Goal: Navigation & Orientation: Find specific page/section

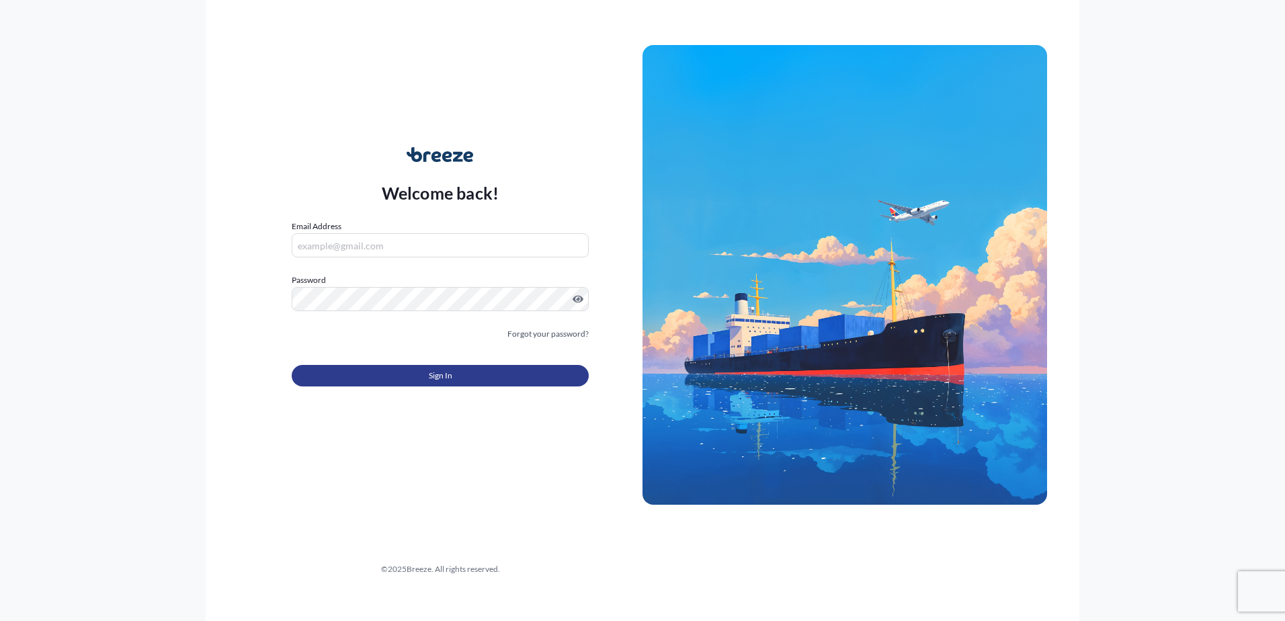
type input "[PERSON_NAME][EMAIL_ADDRESS][PERSON_NAME][DOMAIN_NAME]"
click at [440, 378] on span "Sign In" at bounding box center [441, 375] width 24 height 13
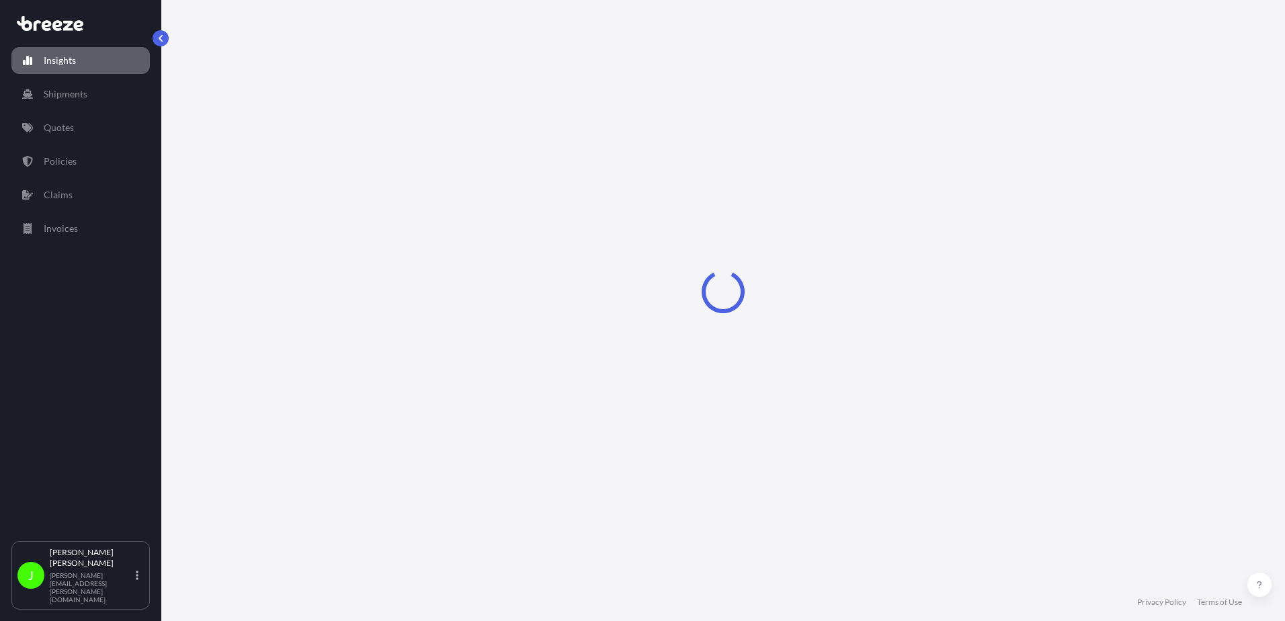
select select "2025"
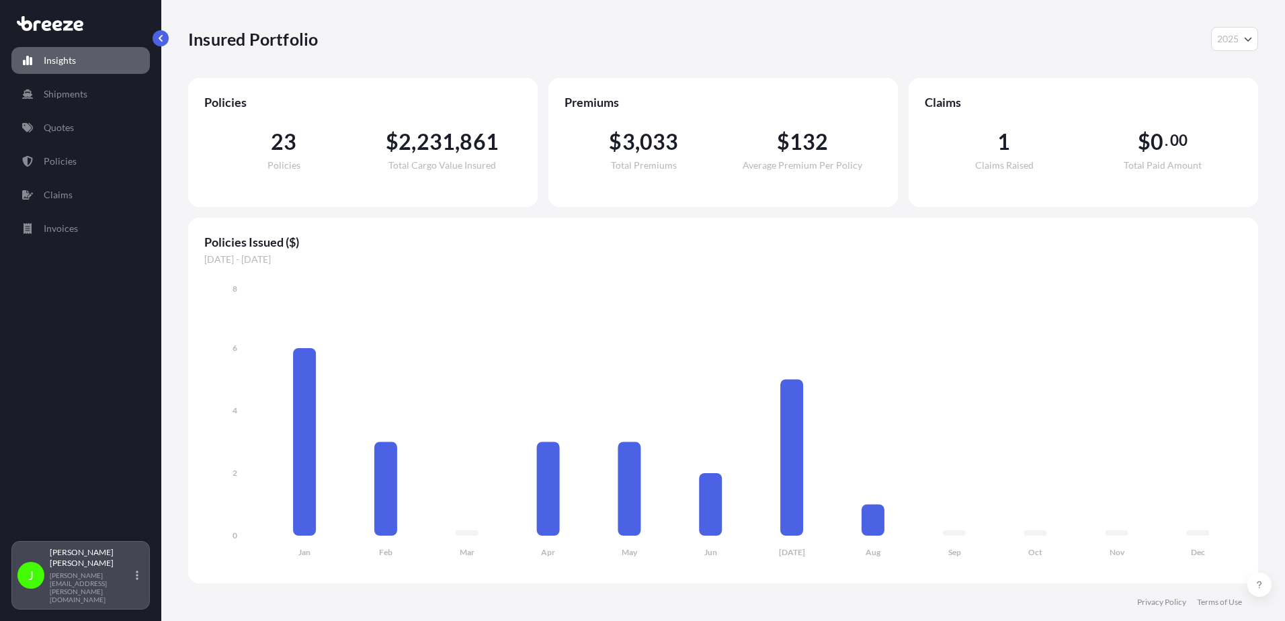
click at [85, 569] on p "[PERSON_NAME]" at bounding box center [91, 558] width 83 height 22
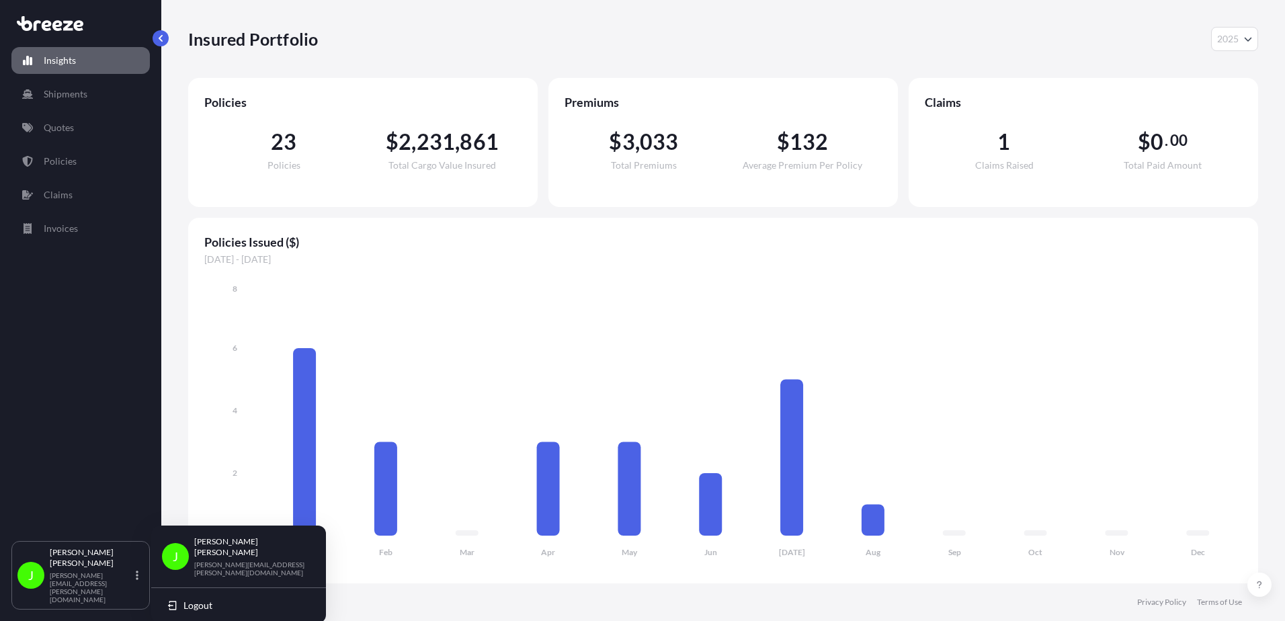
click at [212, 552] on div "[PERSON_NAME] [PERSON_NAME][EMAIL_ADDRESS][PERSON_NAME][DOMAIN_NAME]" at bounding box center [254, 556] width 121 height 40
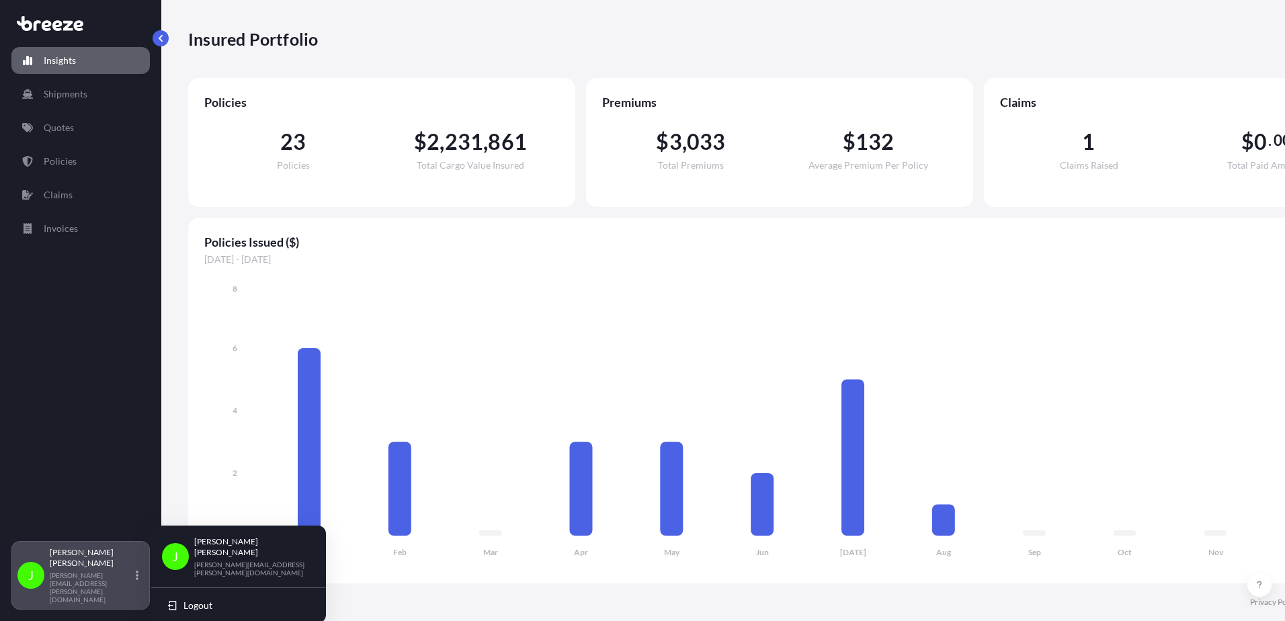
click at [133, 585] on div "[PERSON_NAME] [PERSON_NAME][EMAIL_ADDRESS][PERSON_NAME][DOMAIN_NAME]" at bounding box center [97, 575] width 94 height 56
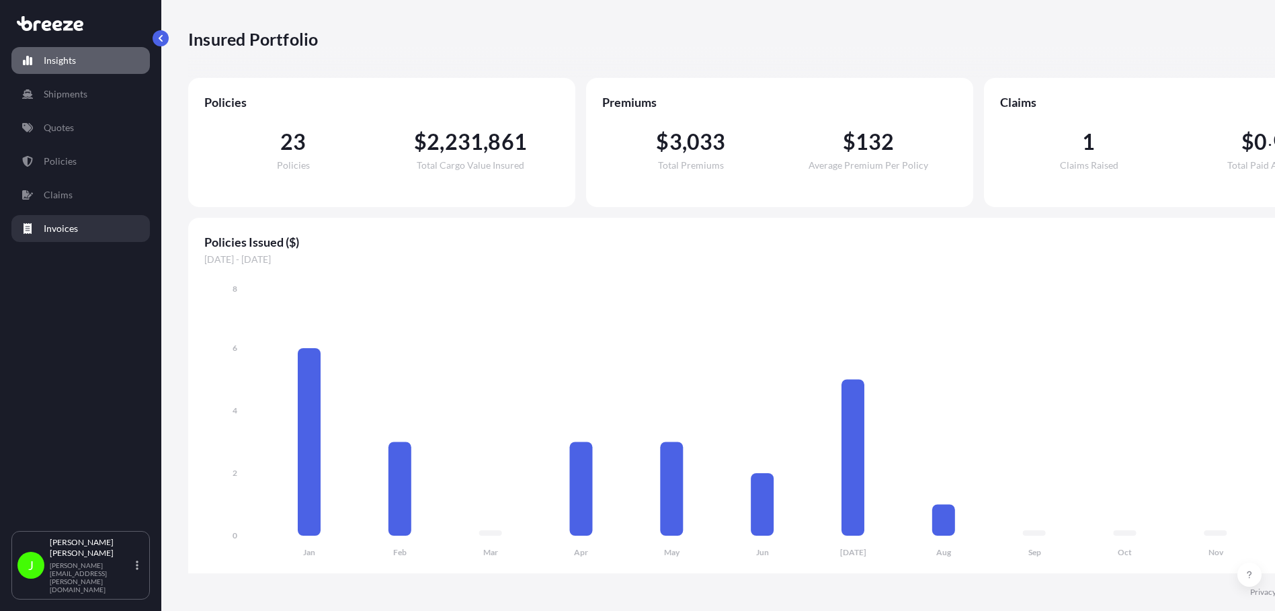
click at [52, 225] on p "Invoices" at bounding box center [61, 228] width 34 height 13
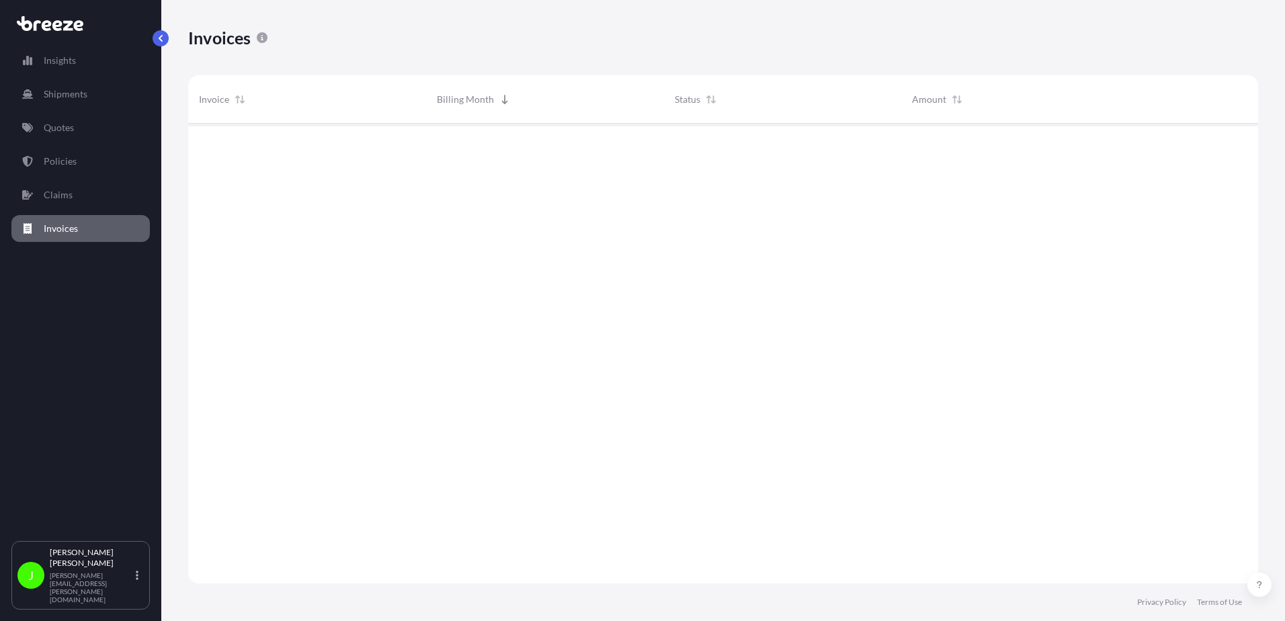
scroll to position [463, 1060]
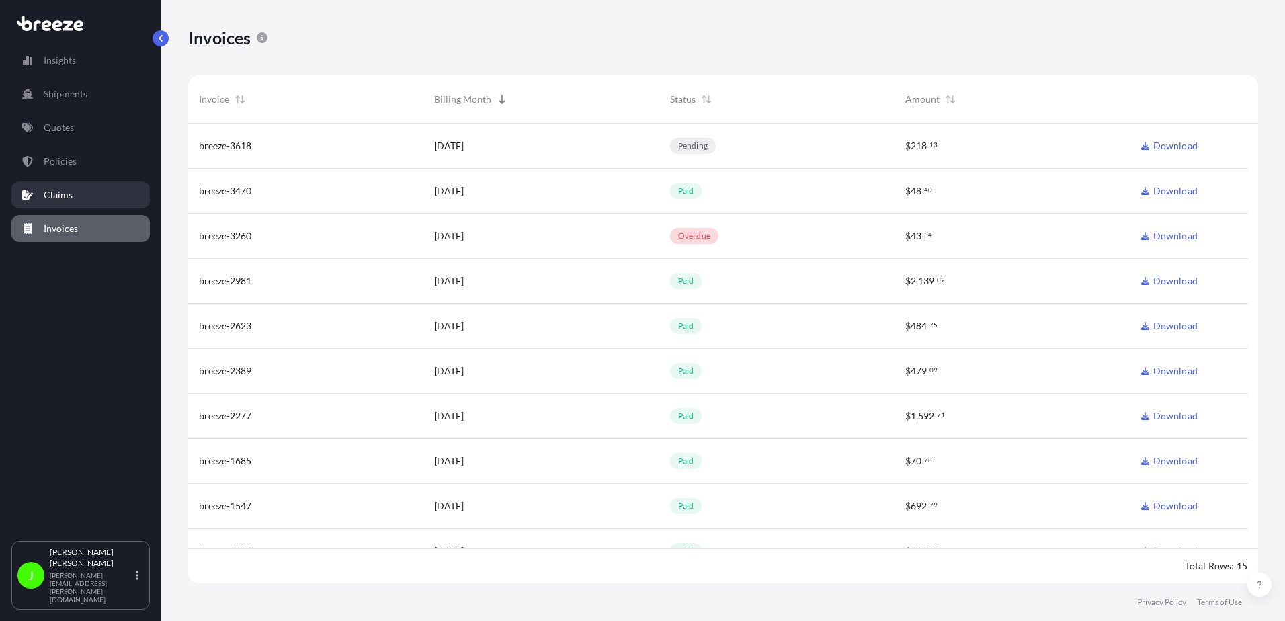
click at [48, 194] on p "Claims" at bounding box center [58, 194] width 29 height 13
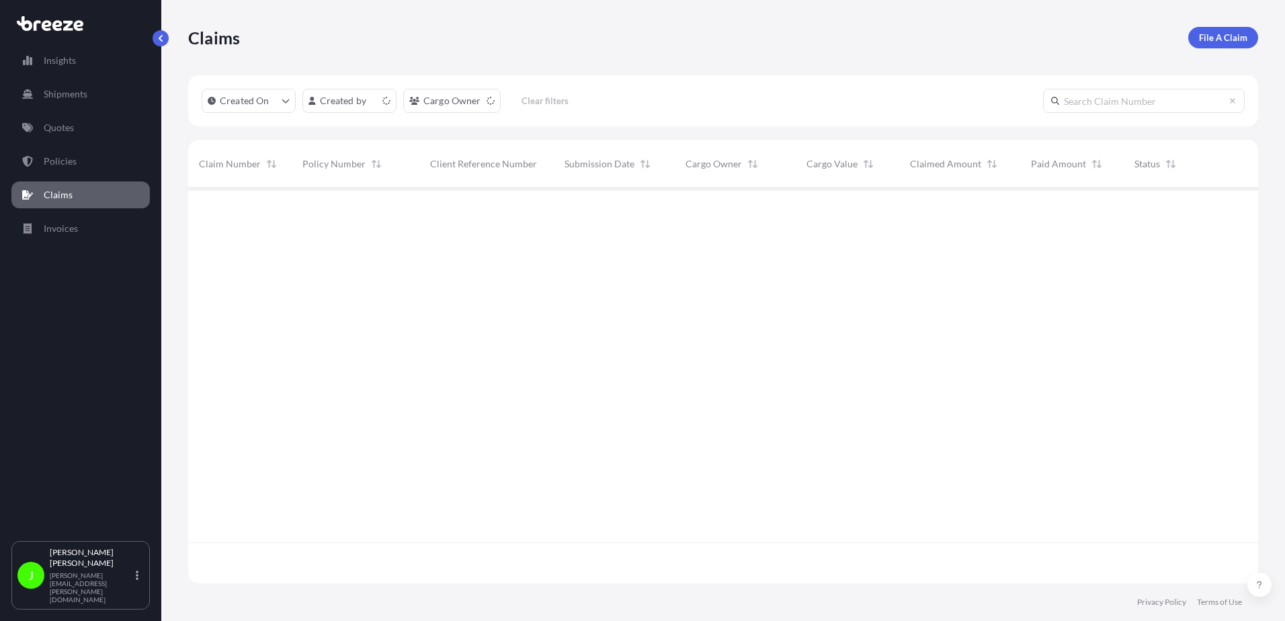
scroll to position [393, 1060]
click at [55, 156] on p "Policies" at bounding box center [60, 161] width 33 height 13
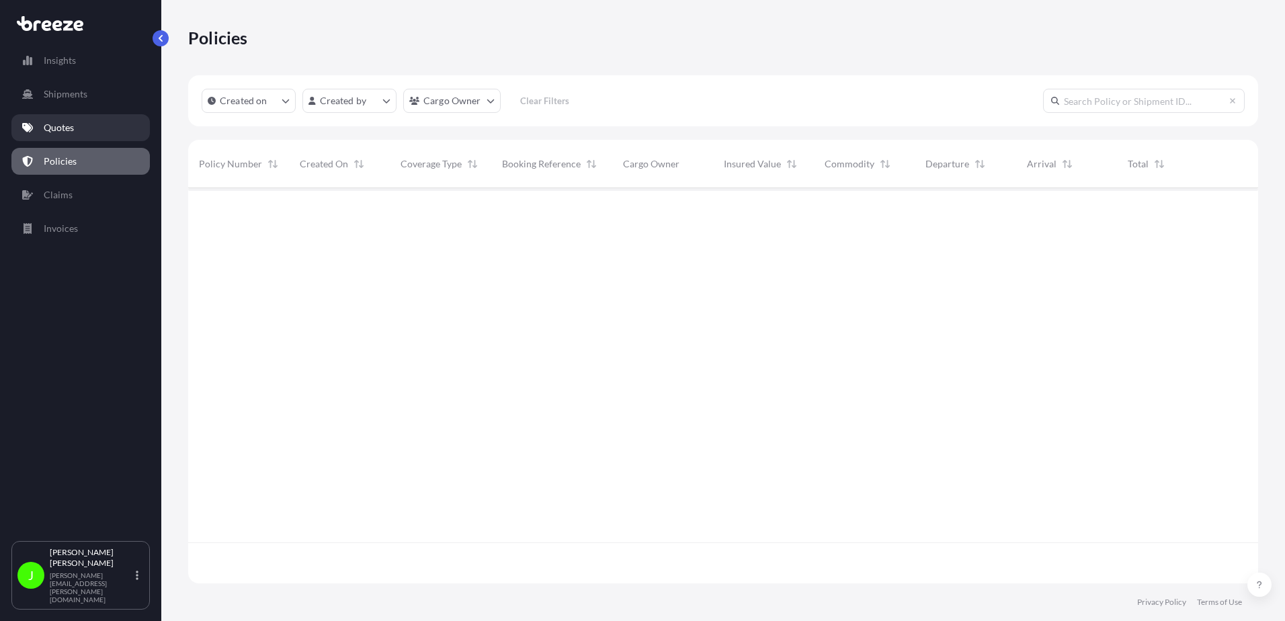
scroll to position [393, 1060]
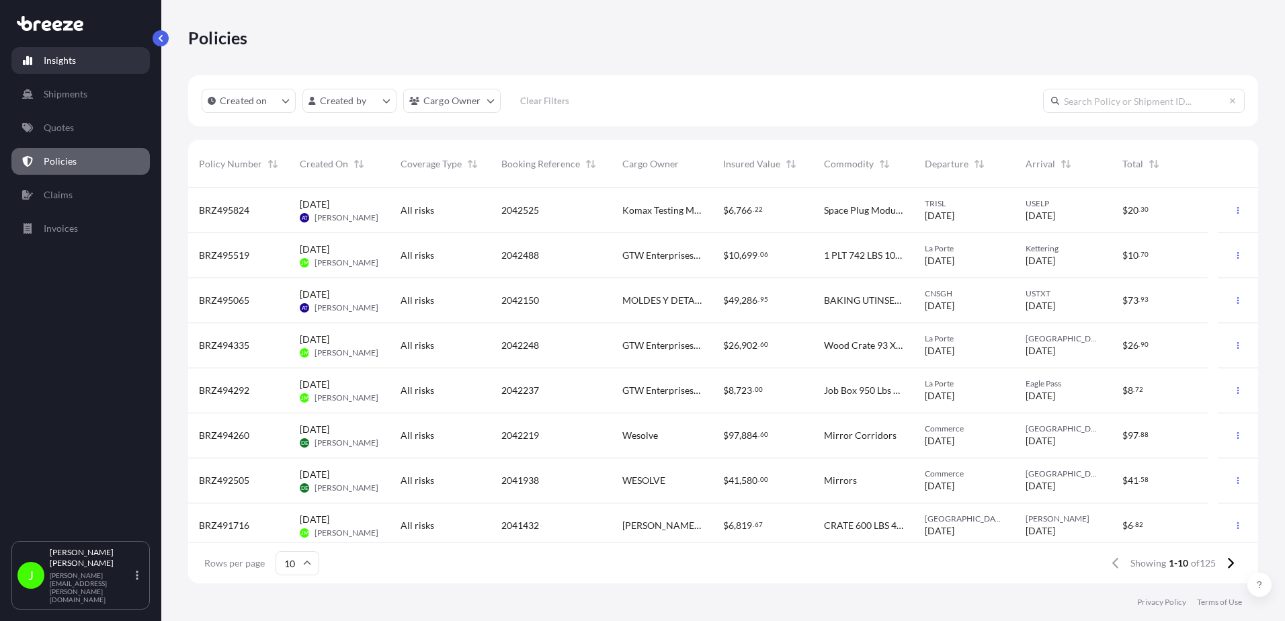
click at [63, 59] on p "Insights" at bounding box center [60, 60] width 32 height 13
select select "2025"
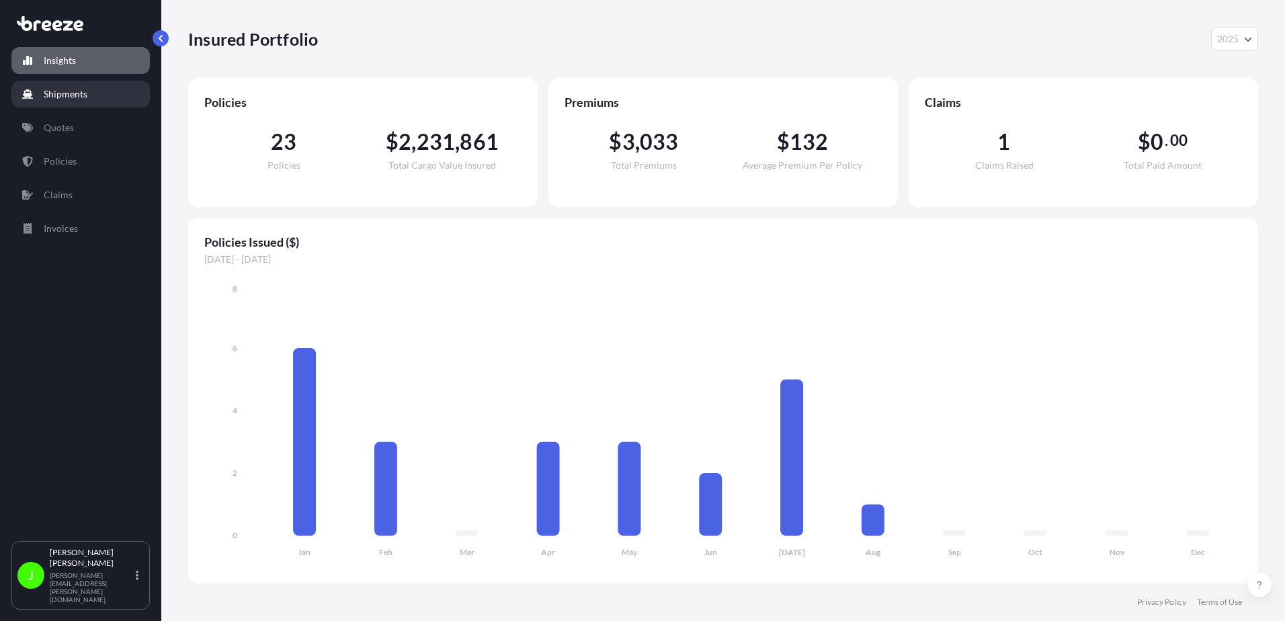
click at [54, 91] on p "Shipments" at bounding box center [66, 93] width 44 height 13
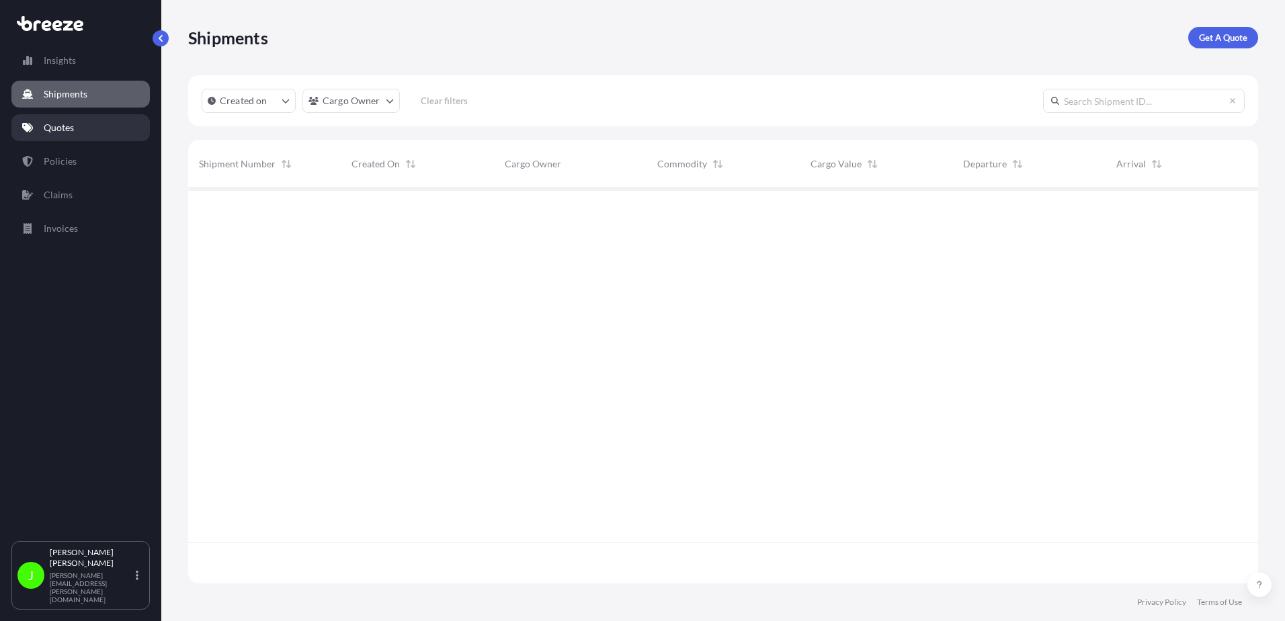
scroll to position [434, 1060]
click at [53, 128] on p "Quotes" at bounding box center [59, 127] width 30 height 13
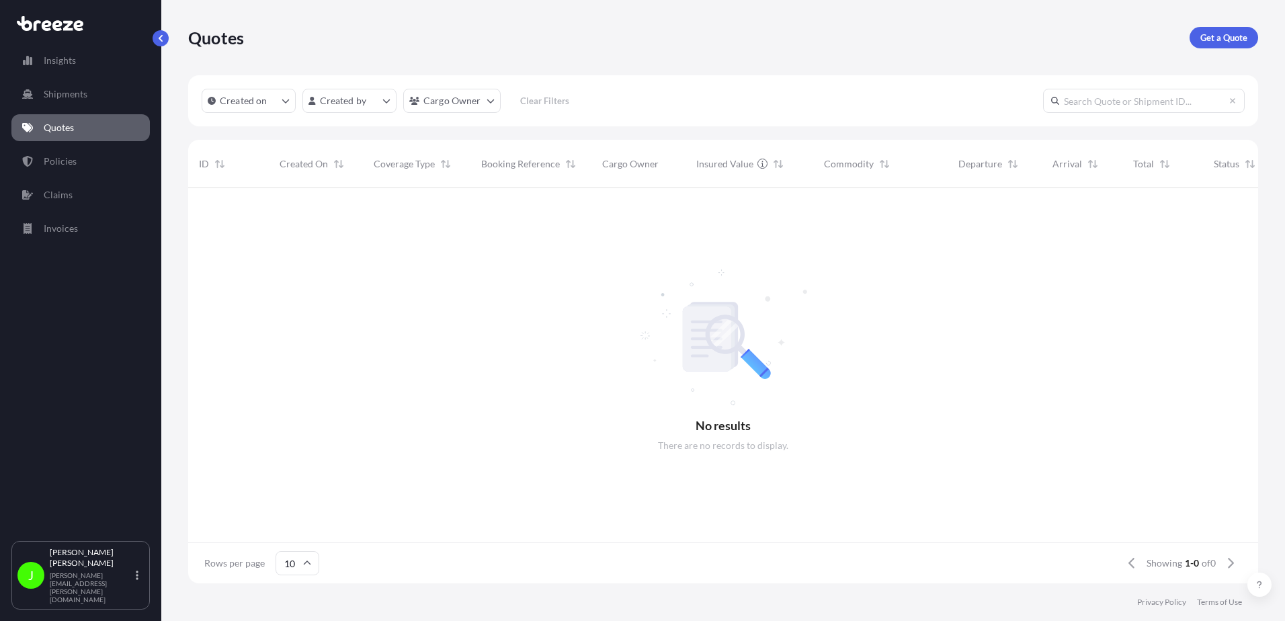
scroll to position [393, 1060]
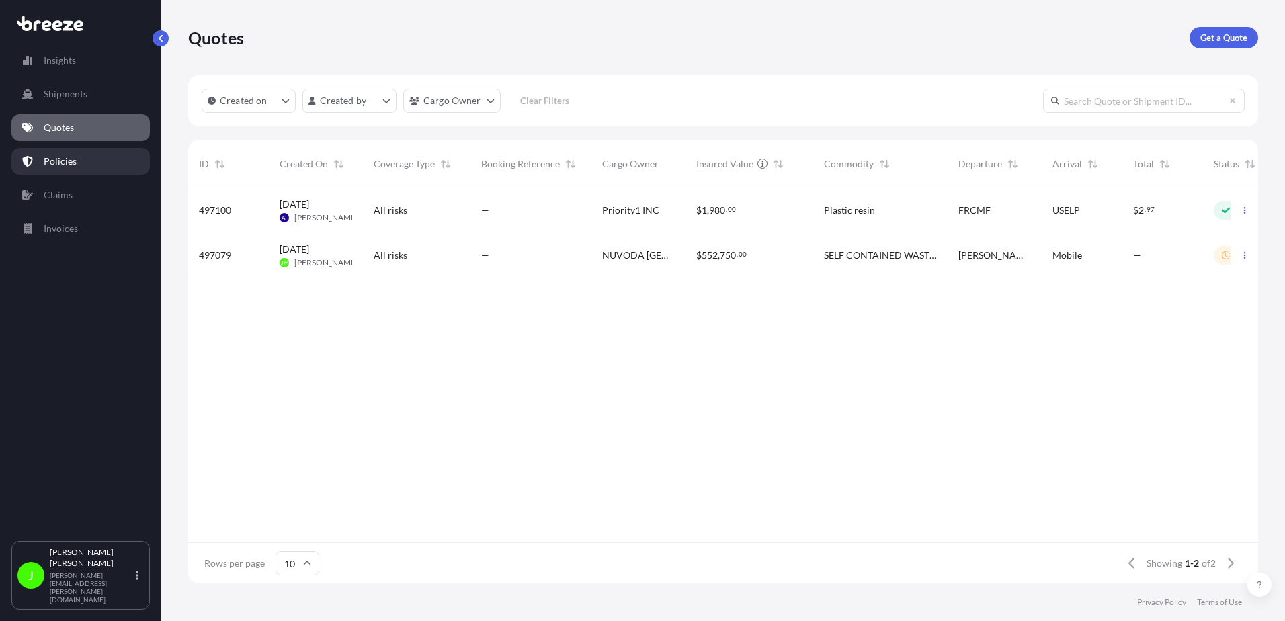
click at [53, 164] on p "Policies" at bounding box center [60, 161] width 33 height 13
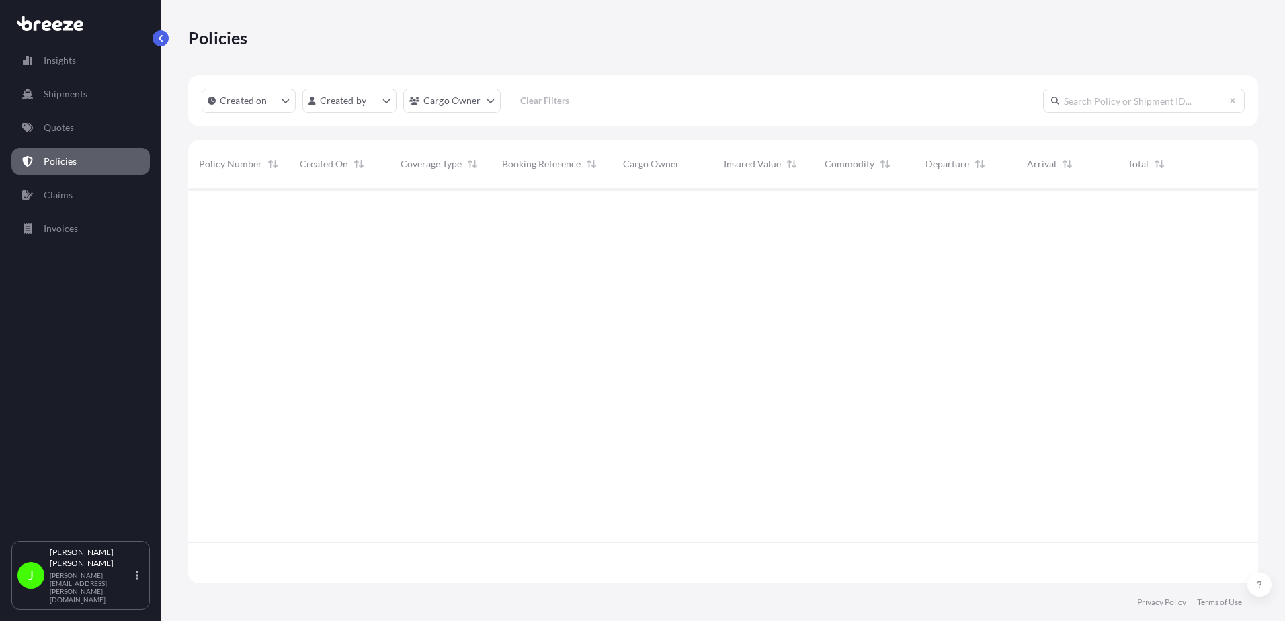
scroll to position [393, 1060]
click at [60, 128] on p "Quotes" at bounding box center [59, 127] width 30 height 13
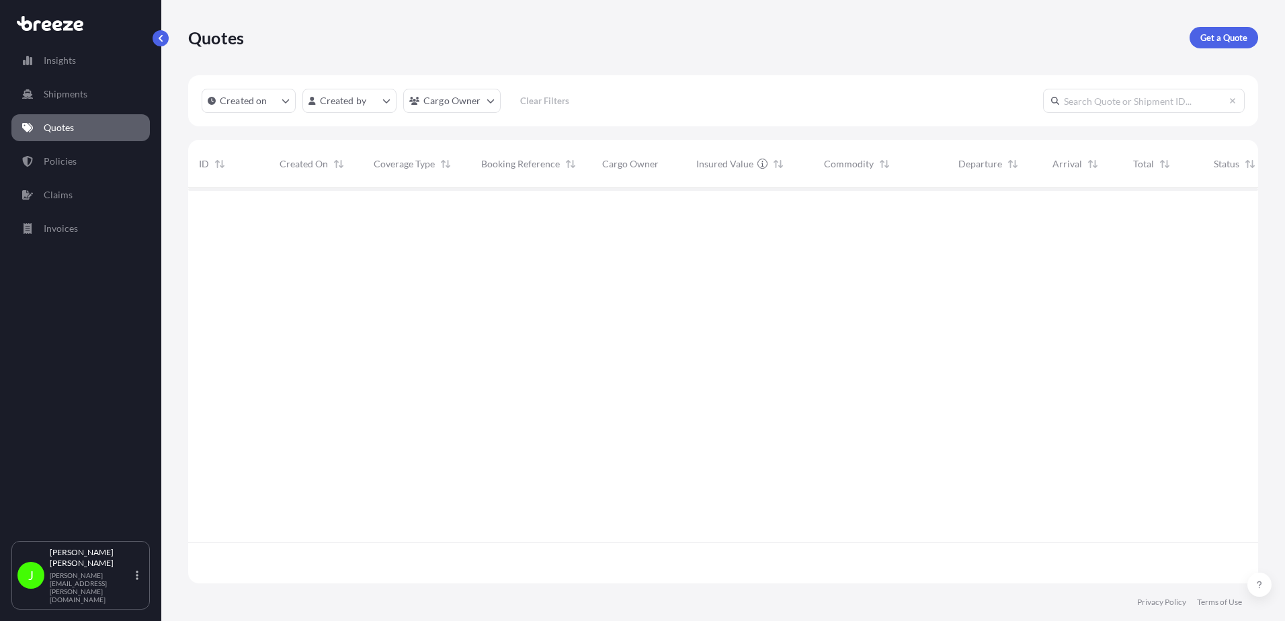
scroll to position [393, 1060]
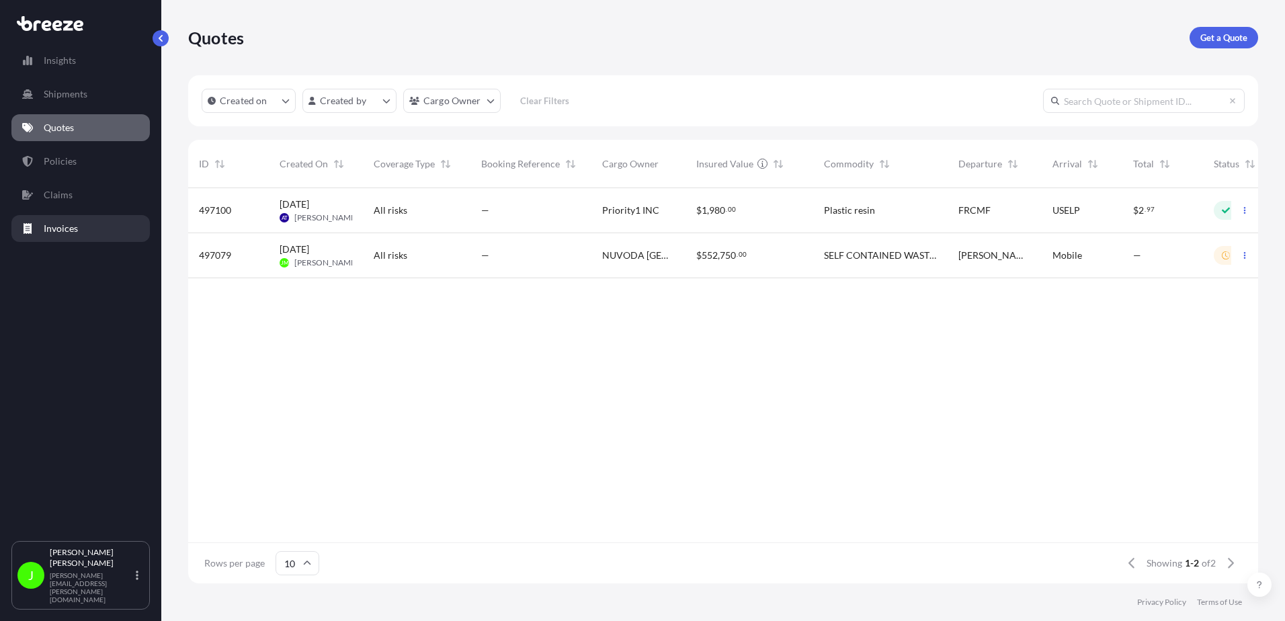
click at [56, 228] on p "Invoices" at bounding box center [61, 228] width 34 height 13
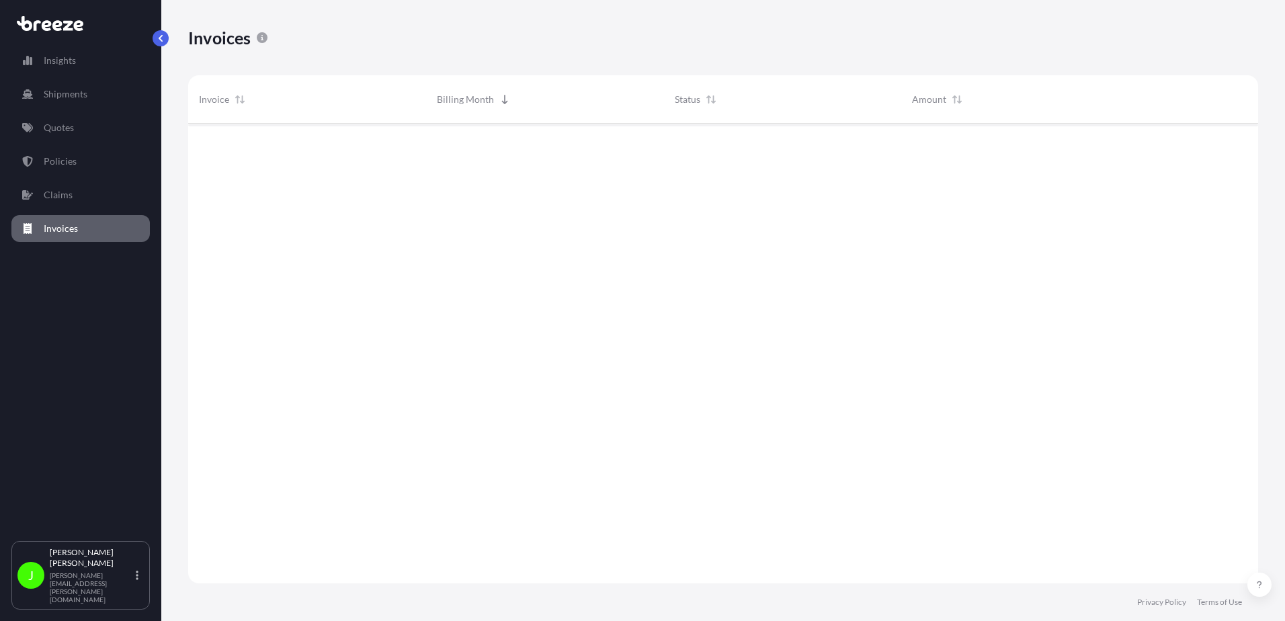
scroll to position [498, 1060]
click at [56, 194] on p "Claims" at bounding box center [58, 194] width 29 height 13
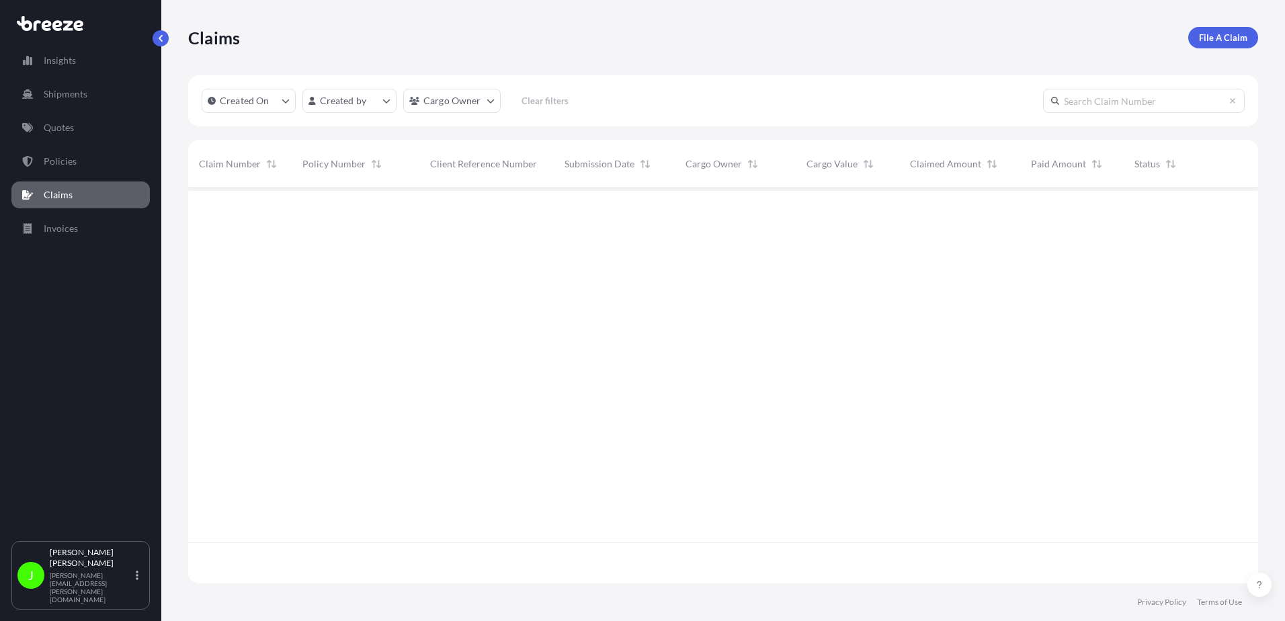
scroll to position [393, 1060]
click at [58, 168] on link "Policies" at bounding box center [80, 161] width 138 height 27
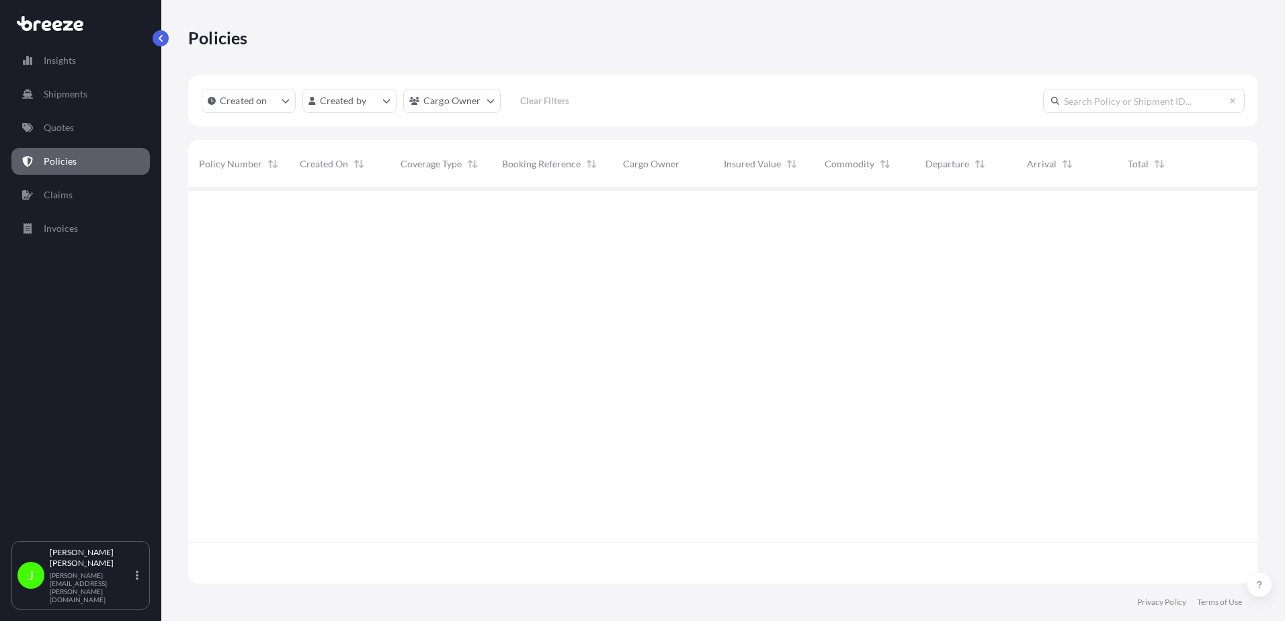
scroll to position [393, 1060]
click at [62, 134] on p "Quotes" at bounding box center [59, 127] width 30 height 13
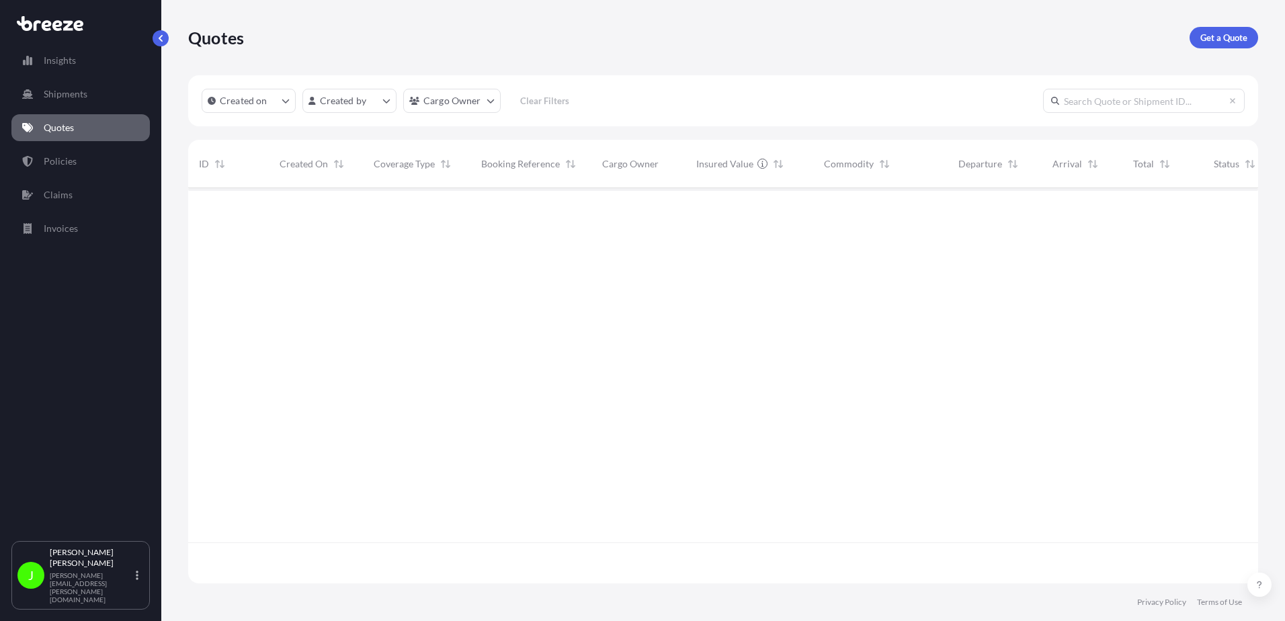
scroll to position [393, 1060]
click at [67, 95] on p "Shipments" at bounding box center [66, 93] width 44 height 13
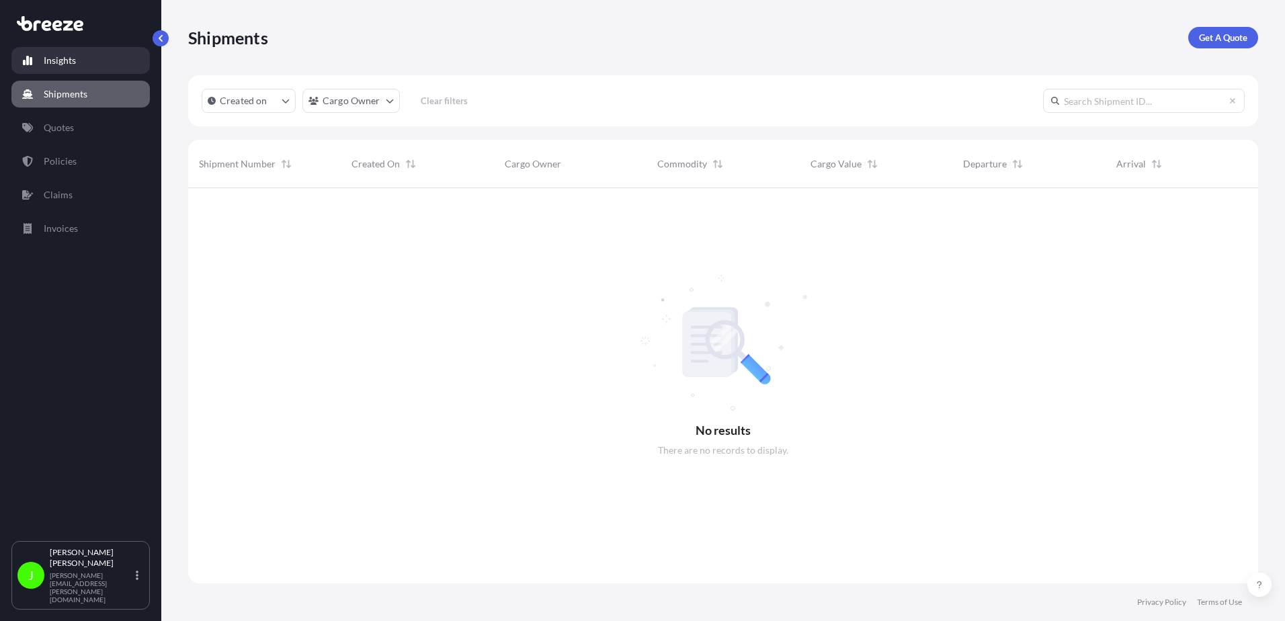
scroll to position [434, 1060]
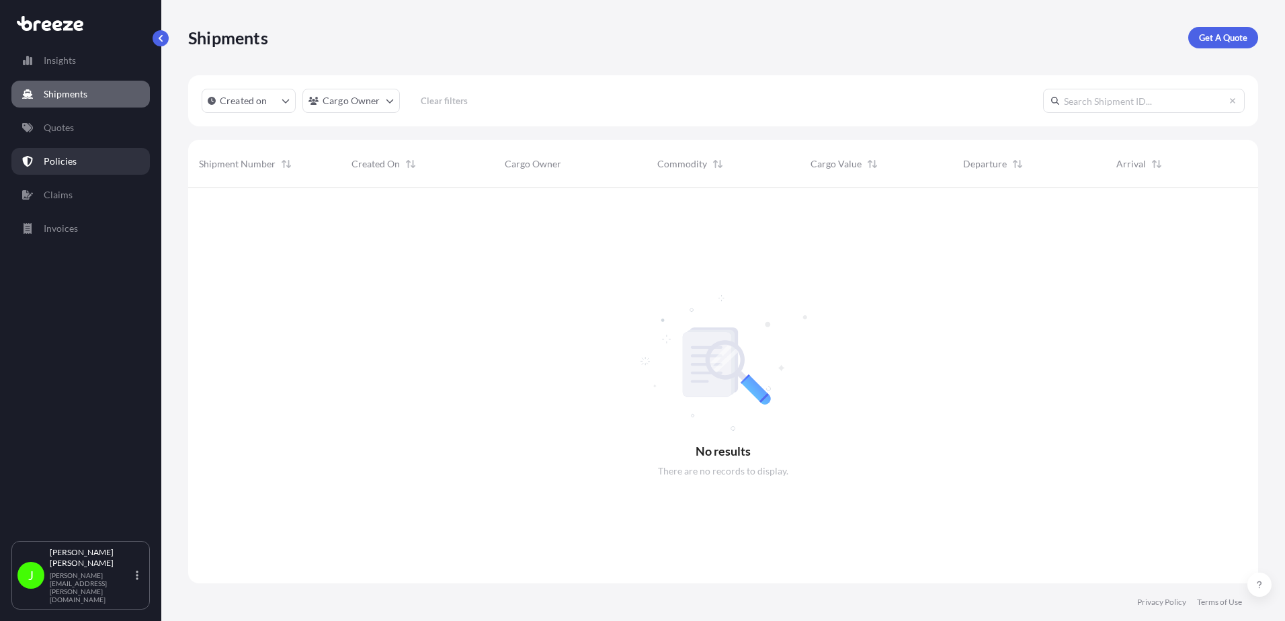
click at [58, 161] on p "Policies" at bounding box center [60, 161] width 33 height 13
